Goal: Use online tool/utility

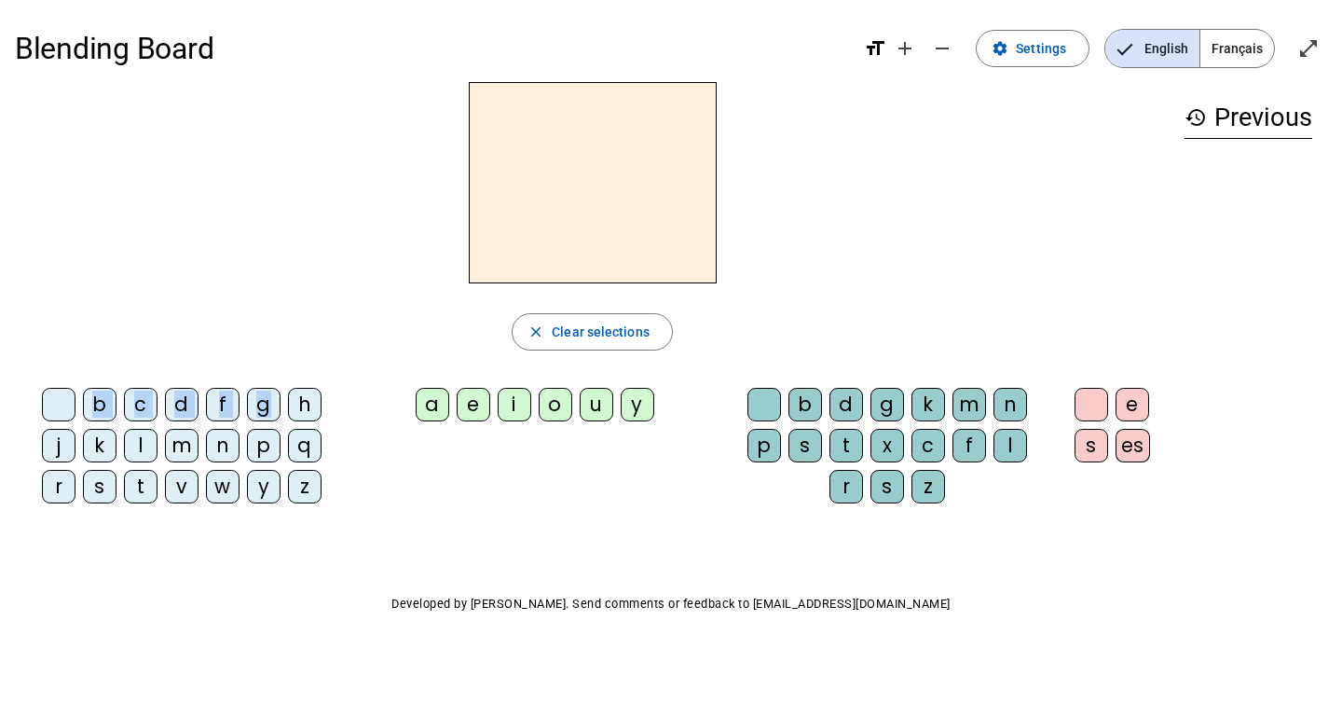
drag, startPoint x: 267, startPoint y: 411, endPoint x: 500, endPoint y: 154, distance: 347.2
click at [500, 154] on div "close Clear selections b c d f g h j k l m n p q r s t v w y z a e i o u y b d …" at bounding box center [592, 300] width 1155 height 436
click at [260, 402] on div "g" at bounding box center [264, 405] width 34 height 34
click at [436, 406] on div "a" at bounding box center [433, 405] width 34 height 34
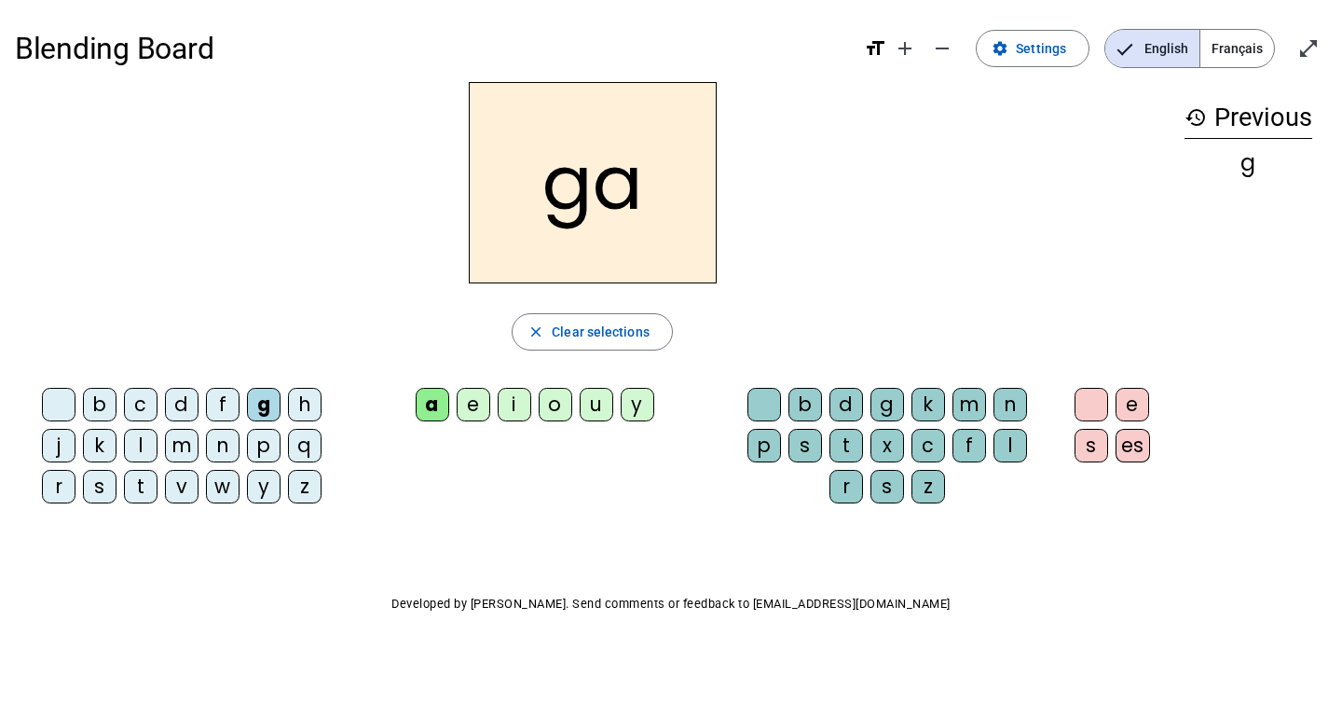
click at [840, 404] on div "d" at bounding box center [847, 405] width 34 height 34
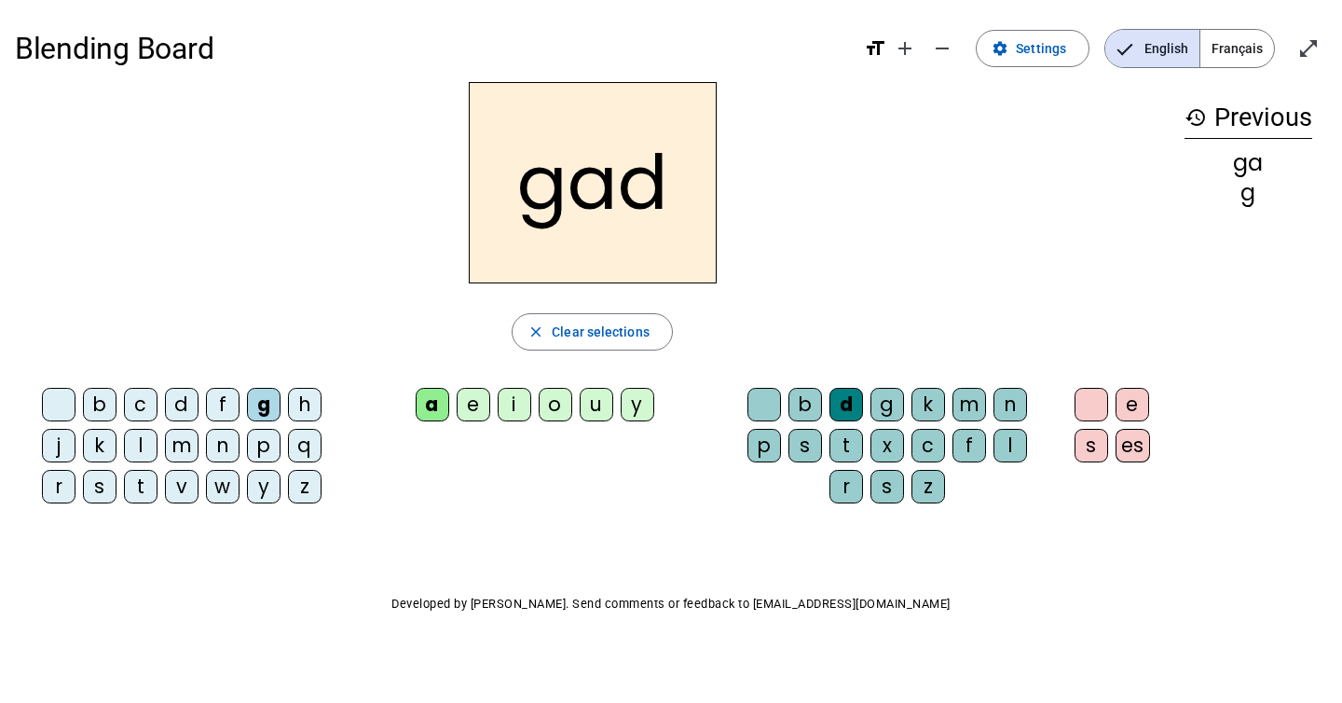
click at [1257, 42] on span "Français" at bounding box center [1238, 48] width 74 height 37
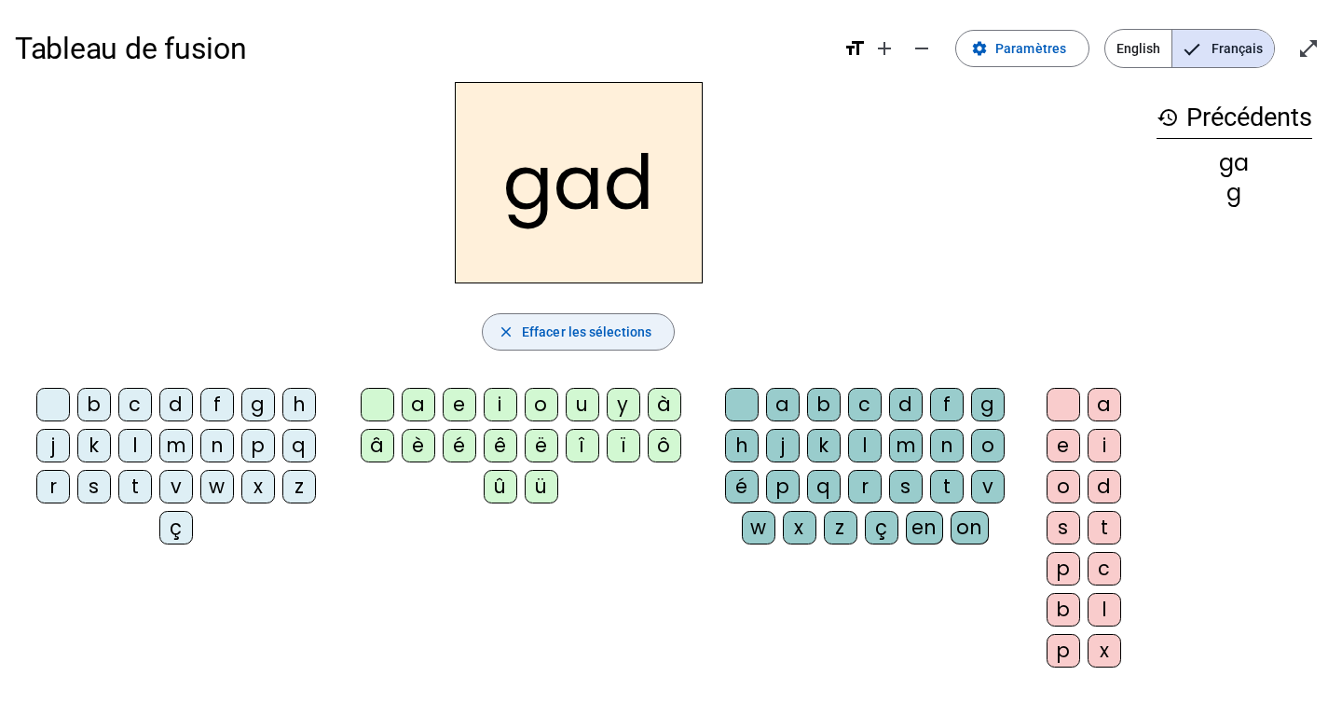
click at [559, 333] on span "Effacer les sélections" at bounding box center [587, 332] width 130 height 22
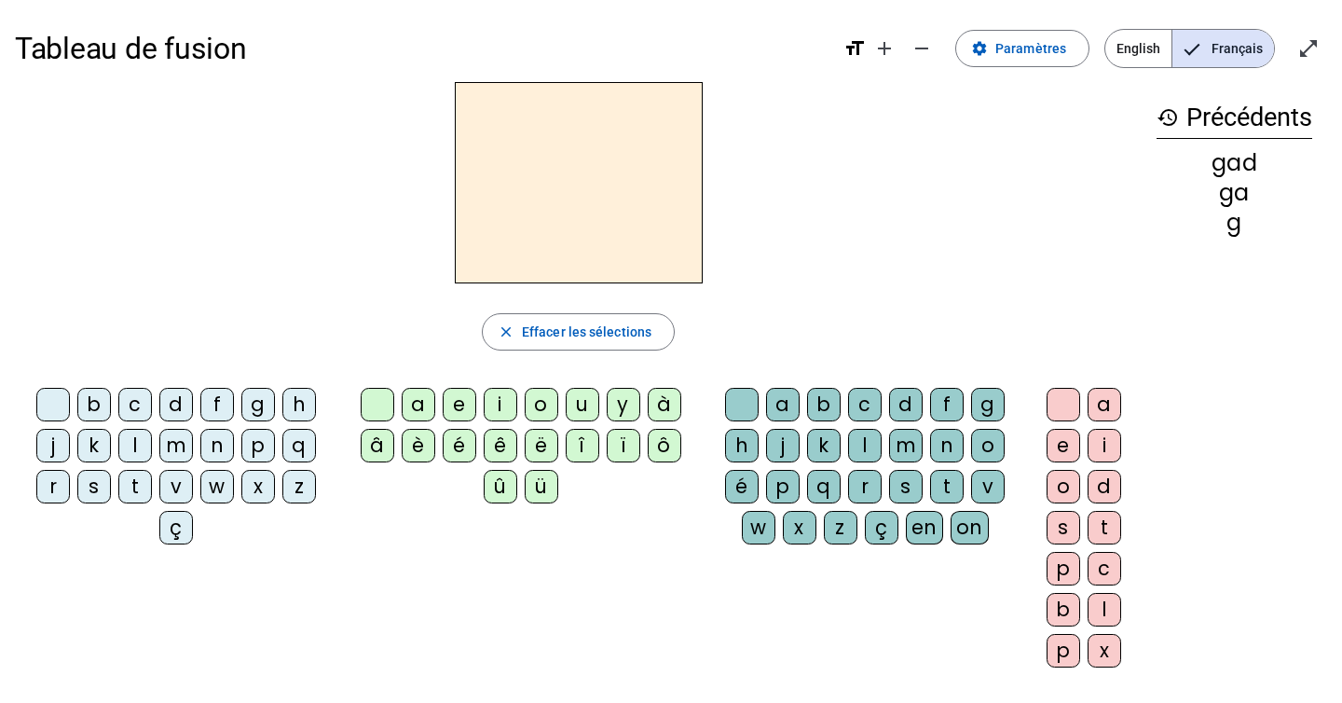
click at [259, 446] on div "p" at bounding box center [258, 446] width 34 height 34
click at [418, 404] on div "a" at bounding box center [419, 405] width 34 height 34
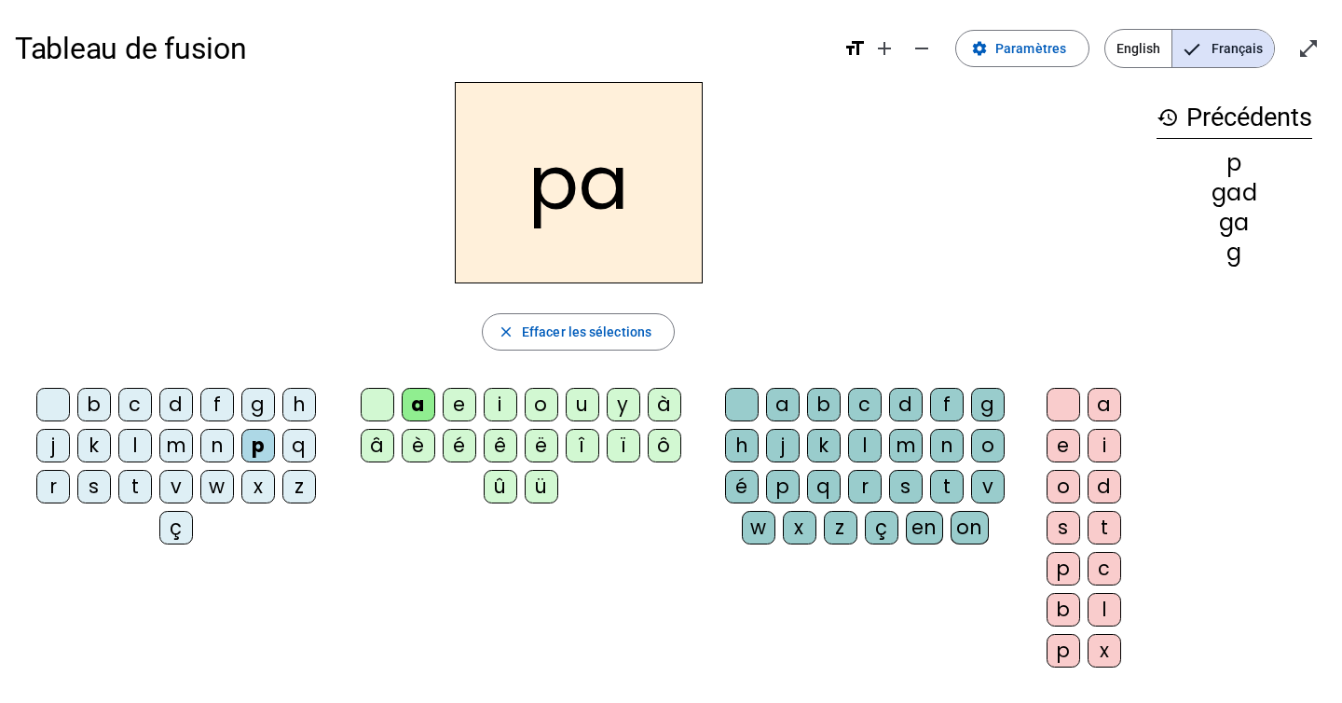
click at [508, 407] on div "i" at bounding box center [501, 405] width 34 height 34
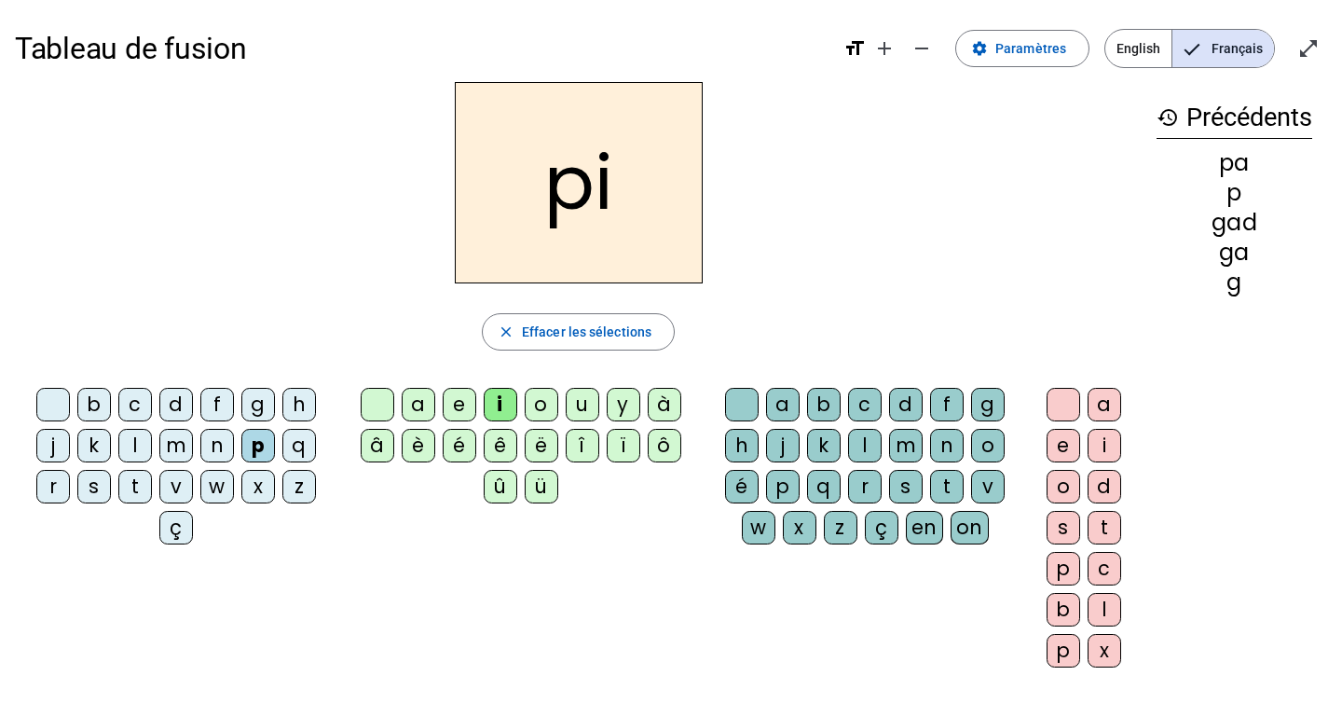
click at [955, 439] on div "n" at bounding box center [947, 446] width 34 height 34
